Goal: Task Accomplishment & Management: Manage account settings

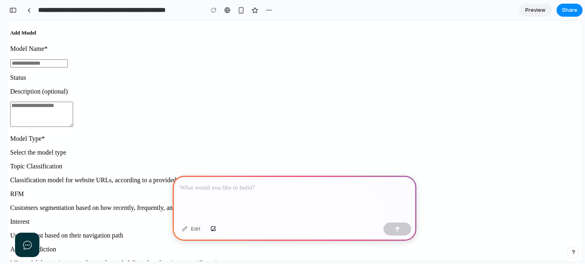
scroll to position [121, 0]
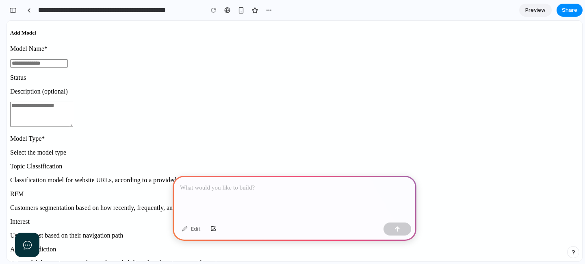
click at [15, 5] on button "button" at bounding box center [13, 10] width 13 height 13
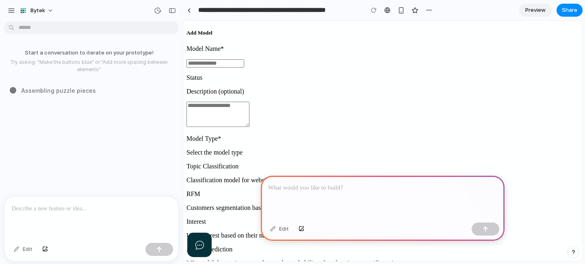
scroll to position [0, 0]
click at [41, 9] on span "Bytek" at bounding box center [37, 11] width 15 height 8
click at [39, 31] on span "Settings" at bounding box center [41, 29] width 22 height 8
click at [22, 14] on button "Bytek" at bounding box center [37, 10] width 42 height 13
click at [13, 11] on div "Settings Invite members Change theme Sign out" at bounding box center [292, 132] width 585 height 264
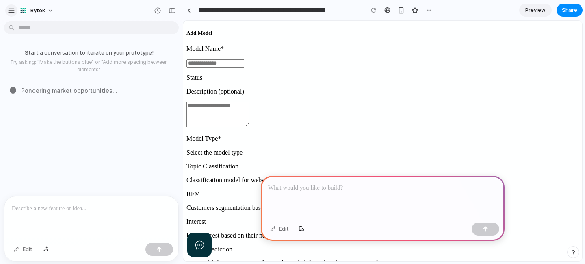
click at [11, 11] on div "button" at bounding box center [11, 10] width 7 height 7
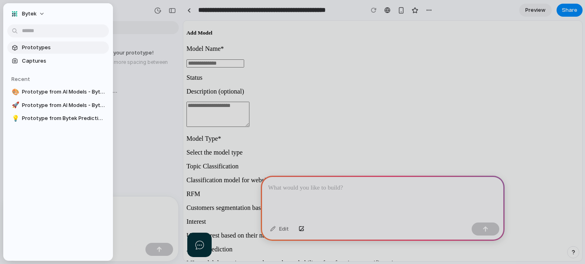
click at [30, 47] on span "Prototypes" at bounding box center [64, 47] width 84 height 8
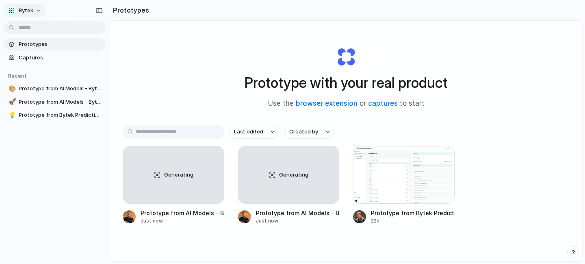
click at [32, 9] on span "Bytek" at bounding box center [26, 11] width 15 height 8
click at [36, 43] on span "Invite members" at bounding box center [38, 42] width 39 height 8
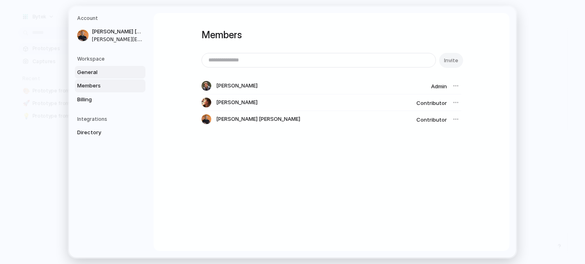
click at [98, 75] on span "General" at bounding box center [103, 72] width 52 height 8
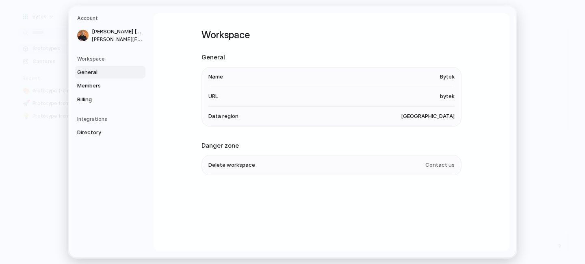
click at [98, 60] on h5 "Workspace" at bounding box center [111, 58] width 68 height 7
click at [96, 81] on link "Members" at bounding box center [110, 85] width 71 height 13
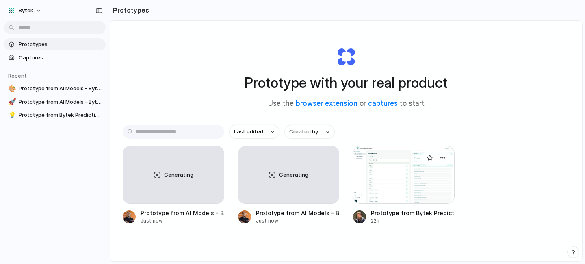
click at [386, 184] on div at bounding box center [404, 175] width 102 height 58
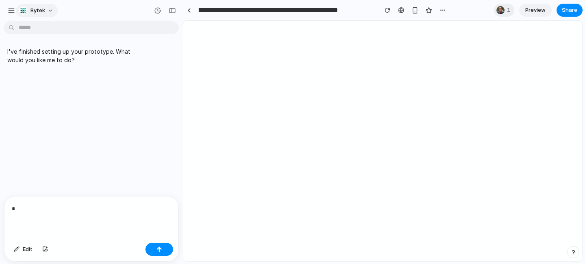
click at [26, 11] on div "button" at bounding box center [23, 11] width 8 height 8
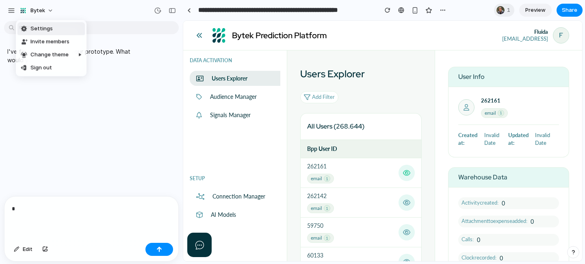
click at [11, 10] on div "Settings Invite members Change theme Sign out" at bounding box center [292, 132] width 585 height 264
click at [15, 11] on button "button" at bounding box center [11, 10] width 12 height 12
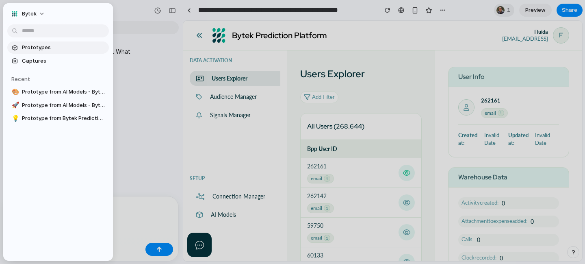
click at [35, 49] on span "Prototypes" at bounding box center [64, 47] width 84 height 8
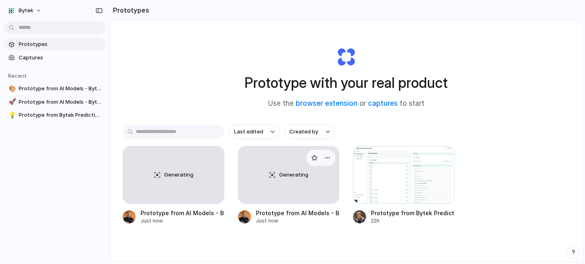
click at [295, 184] on div "Generating" at bounding box center [289, 174] width 101 height 57
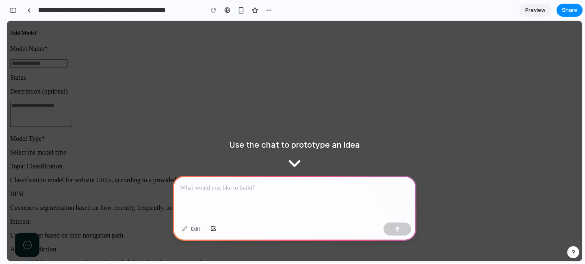
click at [300, 198] on div at bounding box center [295, 197] width 244 height 43
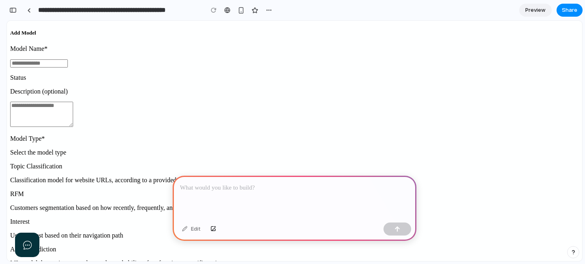
scroll to position [0, 0]
click at [213, 228] on div "button" at bounding box center [213, 228] width 6 height 5
click at [200, 192] on p at bounding box center [294, 188] width 229 height 10
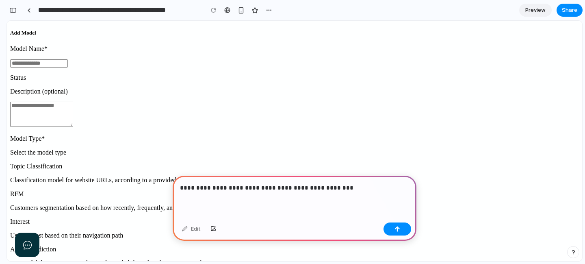
drag, startPoint x: 243, startPoint y: 210, endPoint x: 460, endPoint y: 190, distance: 217.9
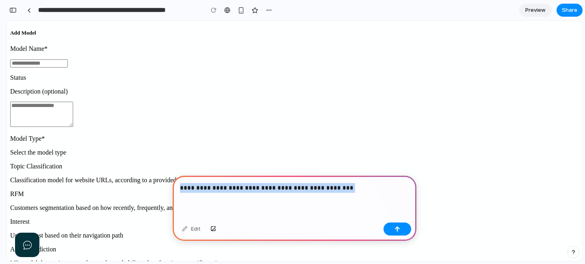
drag, startPoint x: 354, startPoint y: 205, endPoint x: 270, endPoint y: 199, distance: 83.9
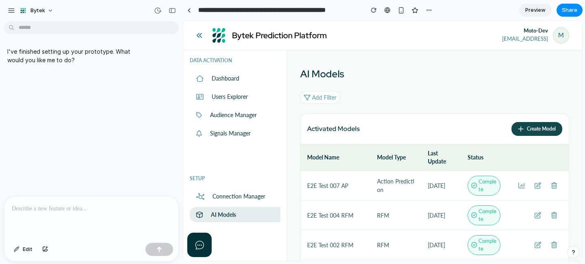
click at [94, 209] on p at bounding box center [91, 209] width 159 height 10
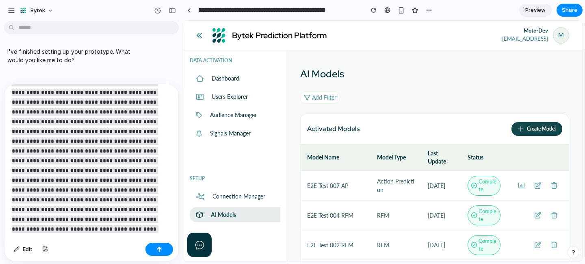
scroll to position [1986, 0]
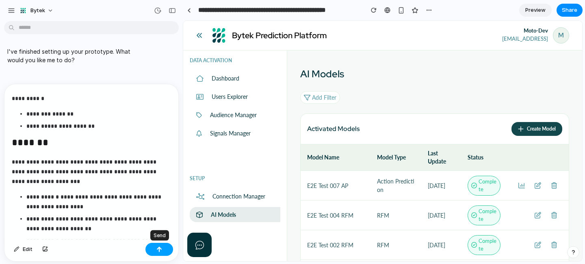
click at [160, 248] on div "button" at bounding box center [159, 249] width 6 height 6
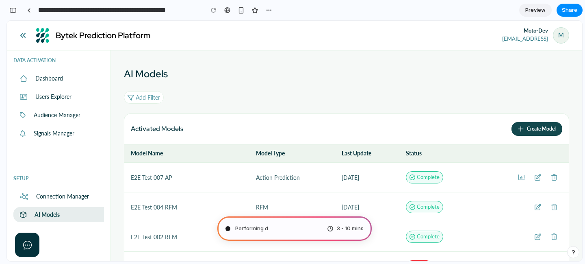
type input "**********"
click at [16, 13] on button "button" at bounding box center [13, 10] width 13 height 13
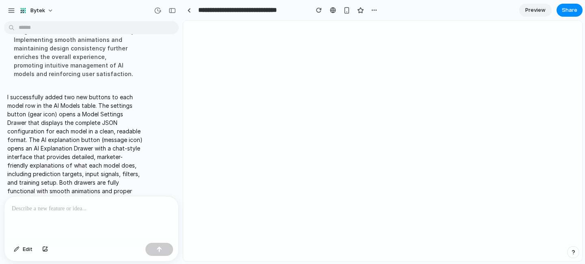
scroll to position [0, 0]
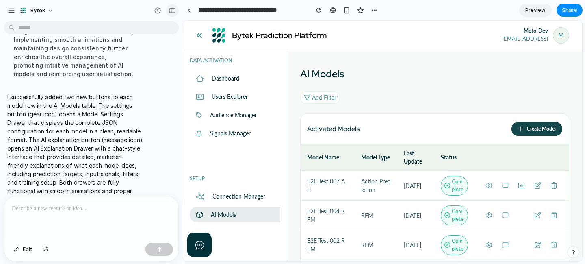
click at [176, 11] on button "button" at bounding box center [172, 10] width 13 height 13
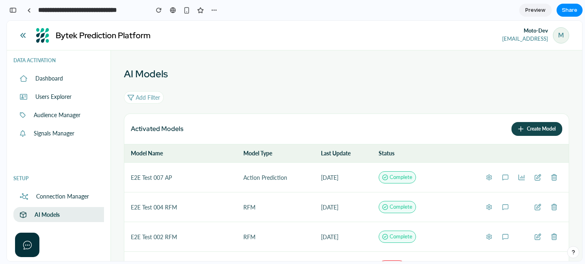
click at [493, 178] on button at bounding box center [489, 177] width 16 height 16
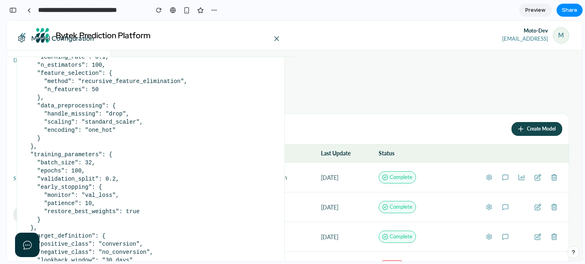
scroll to position [0, 0]
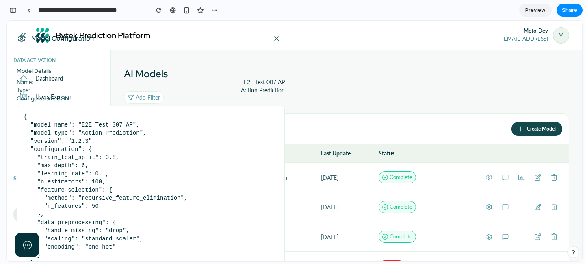
click at [137, 85] on div "Name: E2E Test 007 AP" at bounding box center [151, 82] width 268 height 8
click at [506, 179] on div at bounding box center [294, 141] width 575 height 240
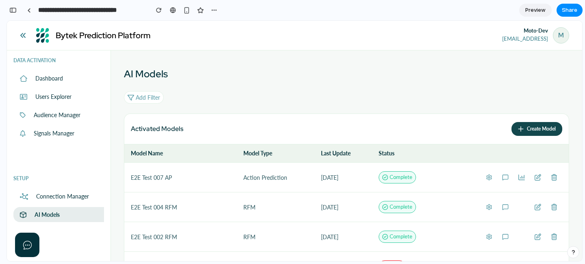
click at [505, 177] on icon at bounding box center [505, 177] width 7 height 7
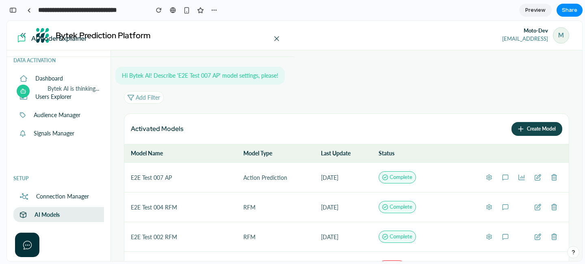
click at [502, 176] on div at bounding box center [294, 141] width 575 height 240
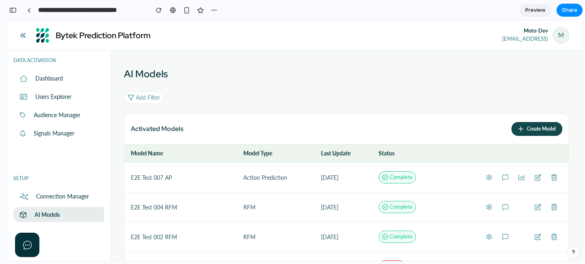
click at [503, 176] on icon at bounding box center [505, 177] width 5 height 5
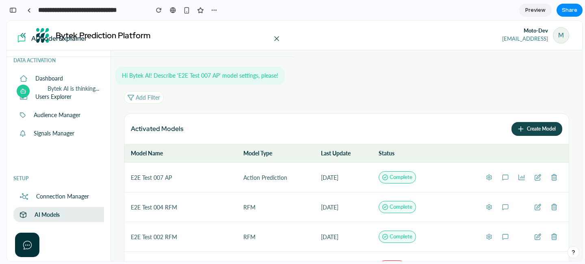
click at [502, 176] on div at bounding box center [294, 141] width 575 height 240
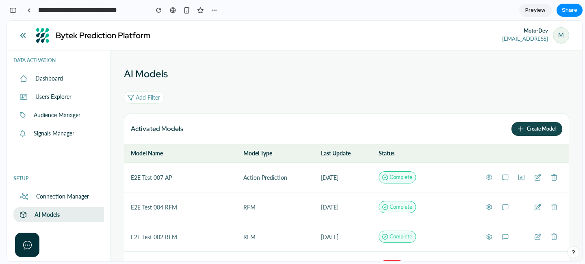
click at [503, 176] on icon at bounding box center [505, 177] width 5 height 5
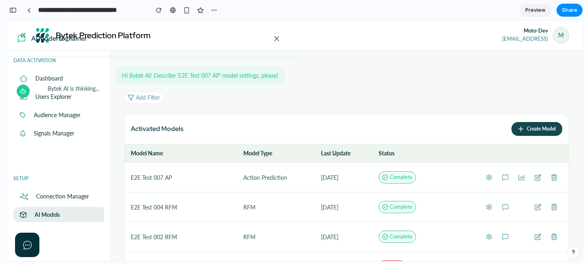
click at [507, 178] on div at bounding box center [294, 141] width 575 height 240
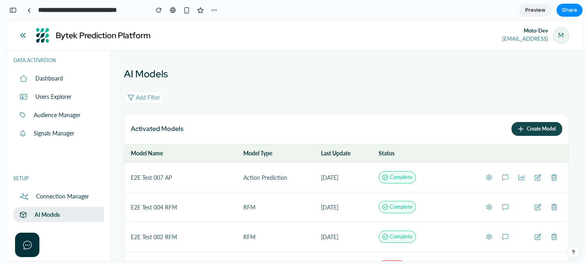
click at [491, 174] on icon at bounding box center [489, 177] width 7 height 7
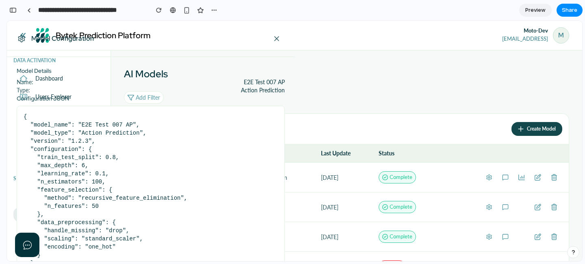
click at [277, 39] on icon at bounding box center [277, 39] width 4 height 4
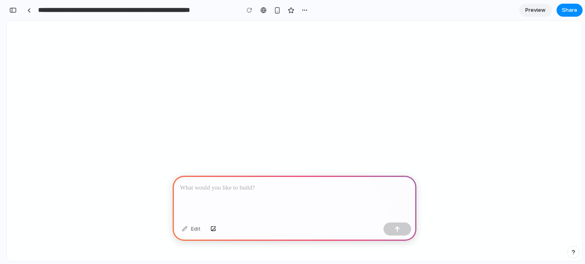
click at [196, 198] on div at bounding box center [295, 197] width 244 height 43
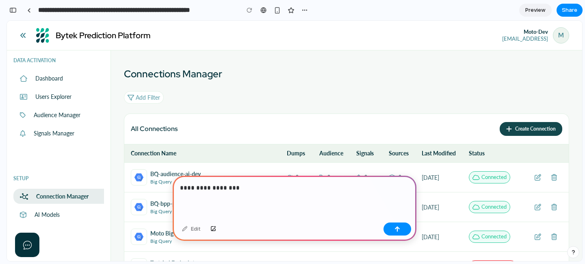
click at [199, 186] on p "**********" at bounding box center [294, 188] width 229 height 10
click at [211, 187] on p "**********" at bounding box center [294, 188] width 229 height 10
click at [267, 186] on p "**********" at bounding box center [294, 188] width 229 height 10
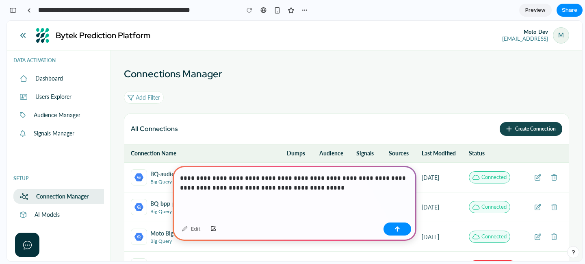
click at [251, 189] on p "**********" at bounding box center [294, 183] width 229 height 20
click at [299, 189] on p "**********" at bounding box center [294, 183] width 229 height 20
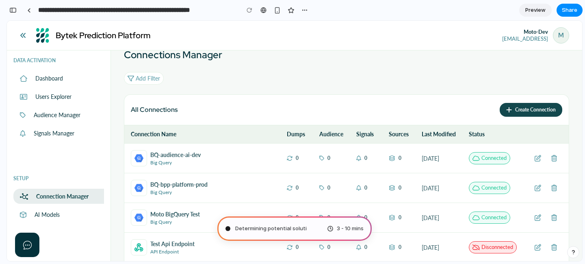
scroll to position [23, 0]
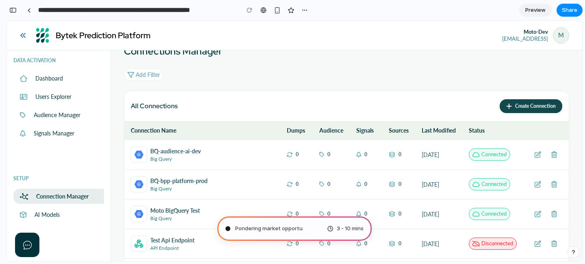
type input "**********"
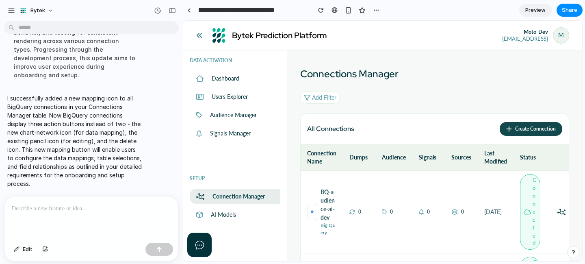
scroll to position [3334, 0]
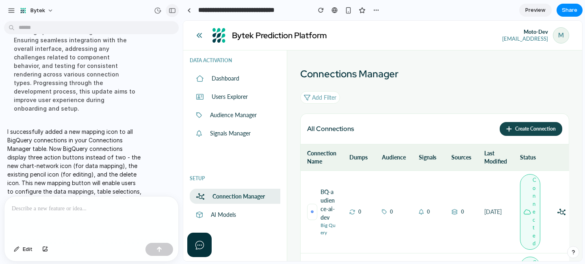
click at [175, 12] on div "button" at bounding box center [172, 11] width 7 height 6
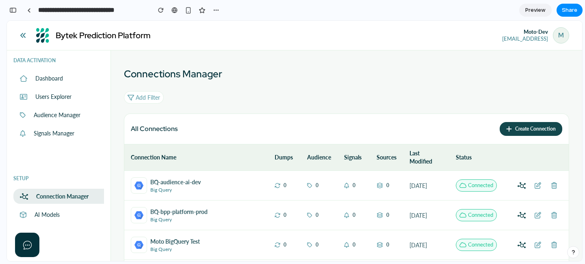
scroll to position [6603, 0]
click at [524, 182] on icon at bounding box center [522, 185] width 8 height 7
click at [518, 182] on icon at bounding box center [522, 185] width 8 height 7
click at [532, 177] on div at bounding box center [538, 185] width 16 height 16
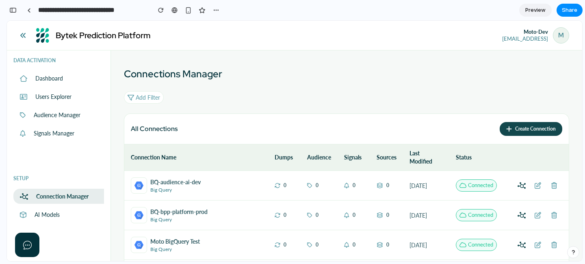
click at [525, 182] on icon at bounding box center [522, 185] width 8 height 7
click at [524, 182] on icon at bounding box center [522, 185] width 8 height 7
click at [518, 212] on icon at bounding box center [522, 215] width 8 height 7
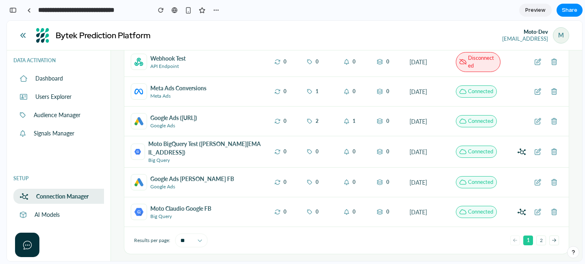
click at [521, 148] on icon at bounding box center [522, 151] width 8 height 7
